Goal: Information Seeking & Learning: Learn about a topic

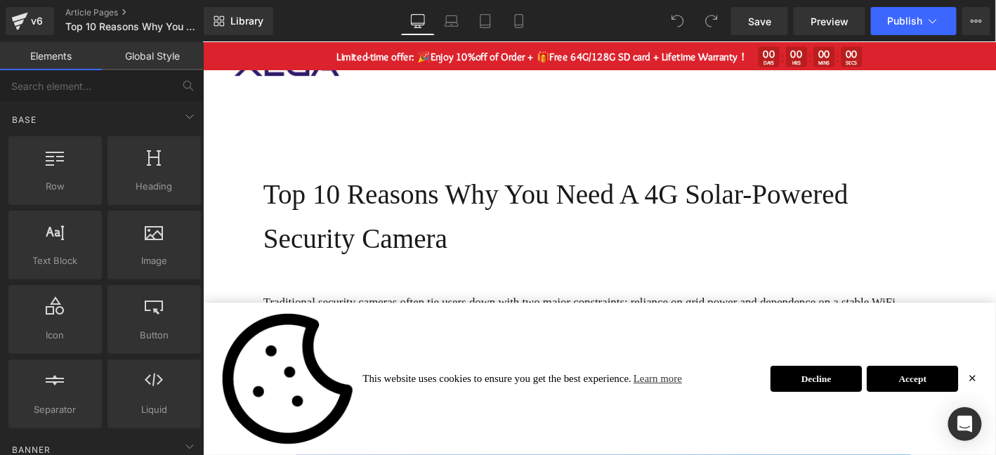
scroll to position [46, 0]
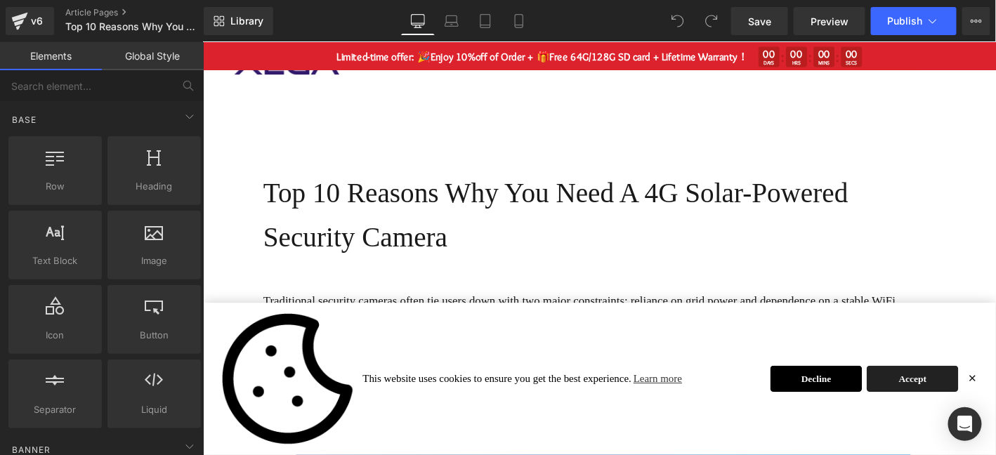
click at [988, 404] on link "Accept" at bounding box center [963, 402] width 98 height 28
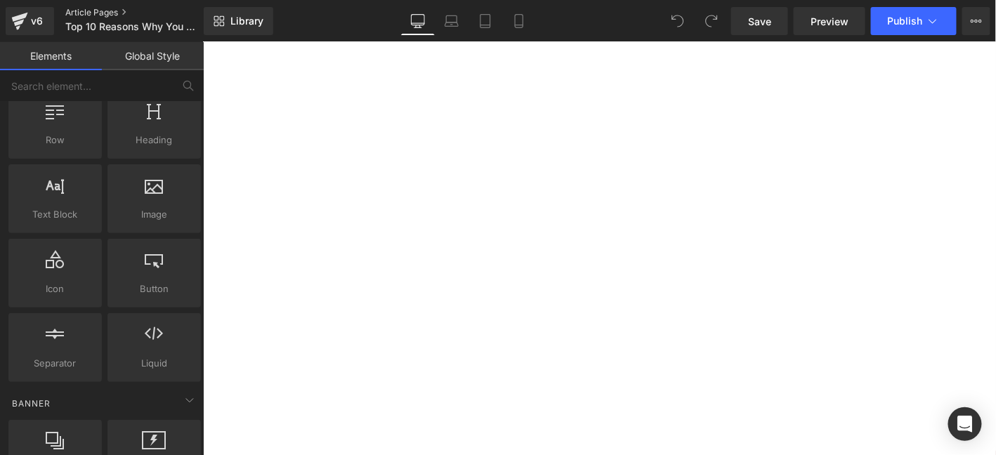
click at [93, 7] on link "Article Pages" at bounding box center [146, 12] width 162 height 11
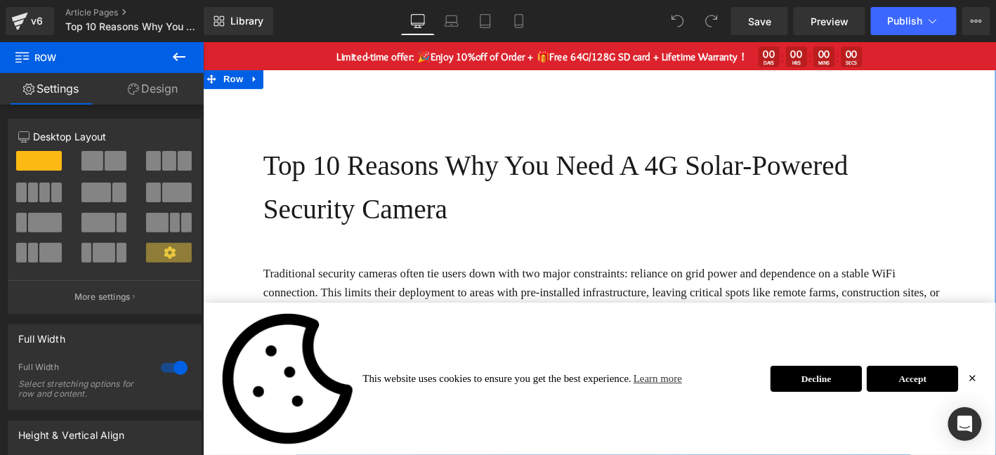
scroll to position [41, 0]
